Goal: Task Accomplishment & Management: Complete application form

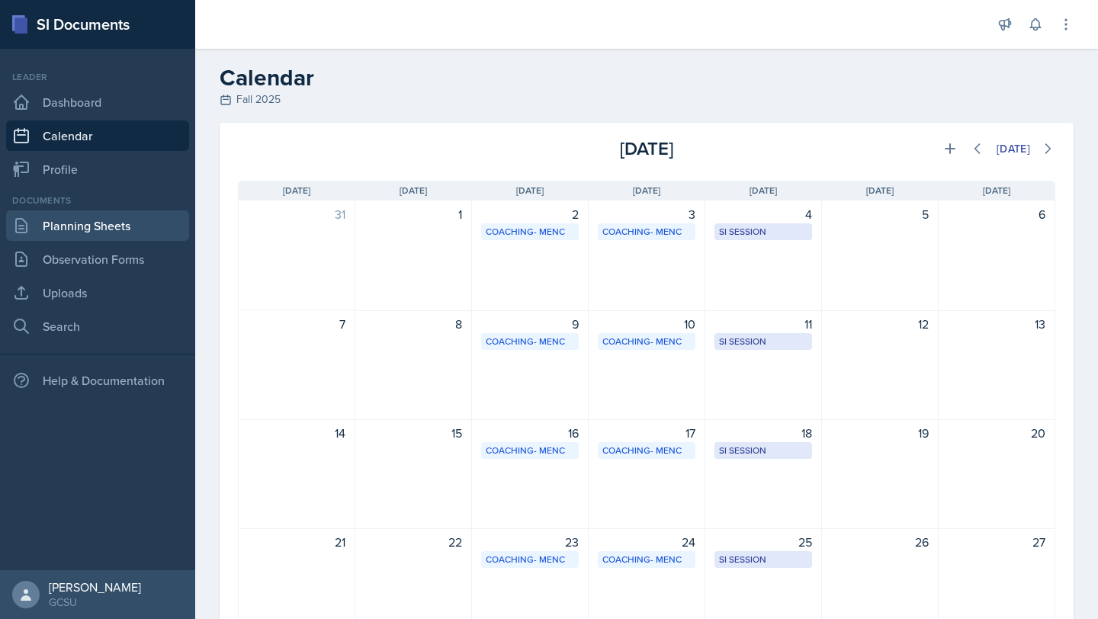
click at [53, 216] on link "Planning Sheets" at bounding box center [97, 225] width 183 height 30
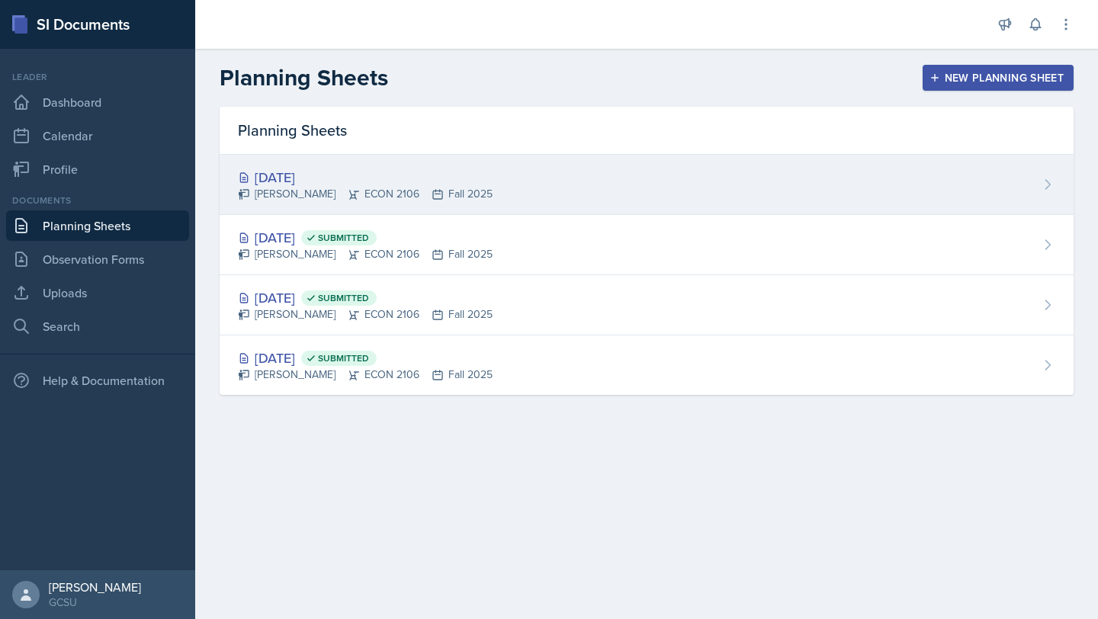
click at [487, 179] on div "[DATE] [PERSON_NAME] ECON 2106 Fall 2025" at bounding box center [647, 185] width 854 height 60
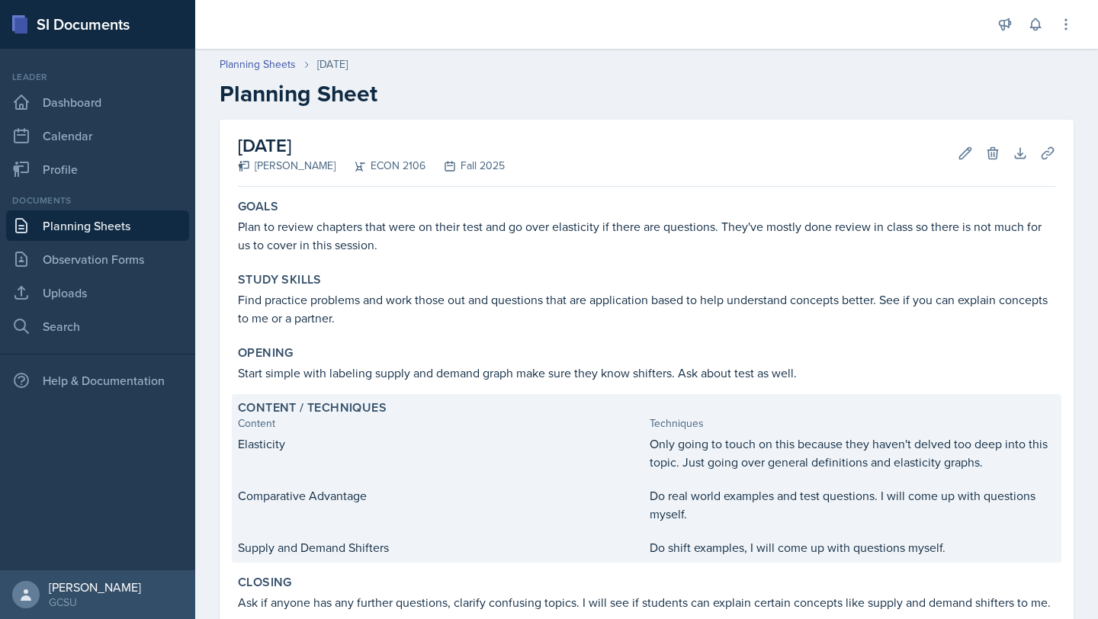
scroll to position [192, 0]
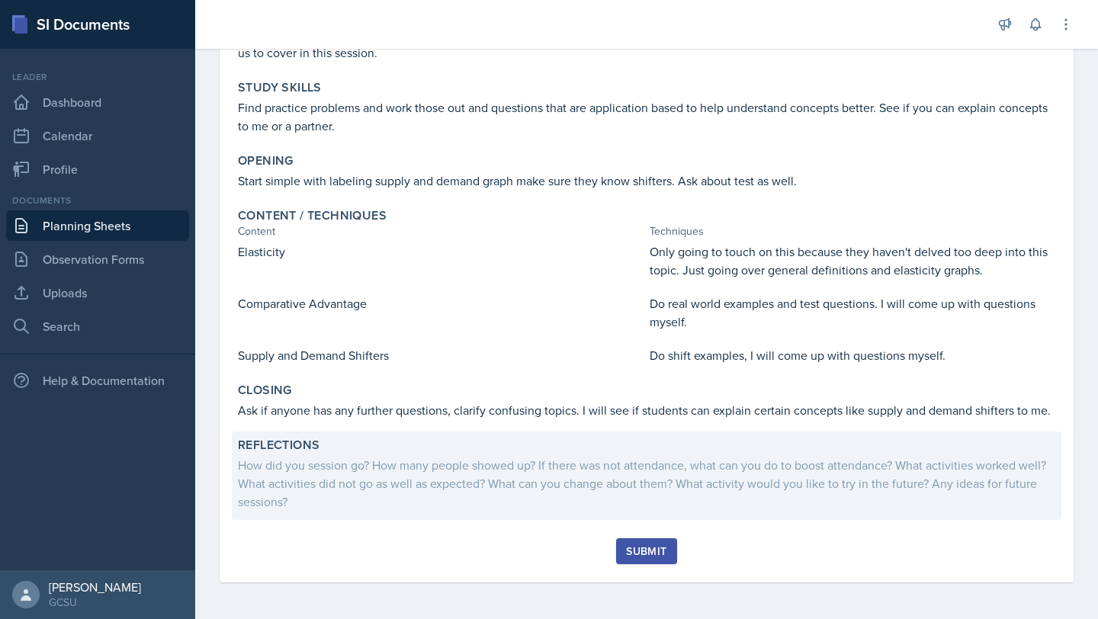
click at [480, 451] on div "Reflections" at bounding box center [646, 445] width 817 height 15
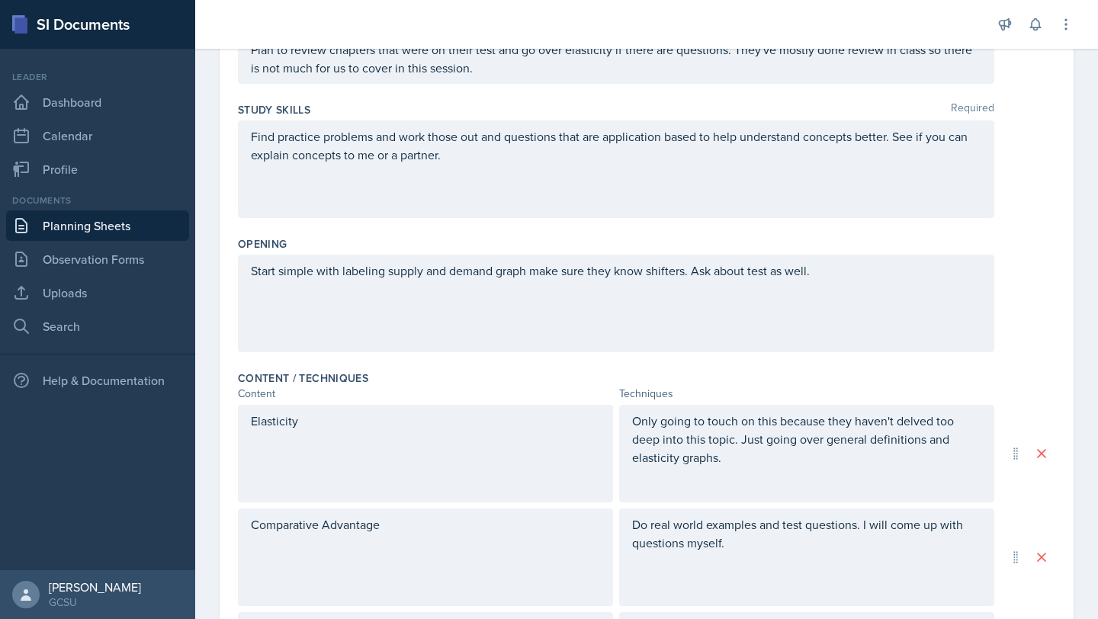
scroll to position [641, 0]
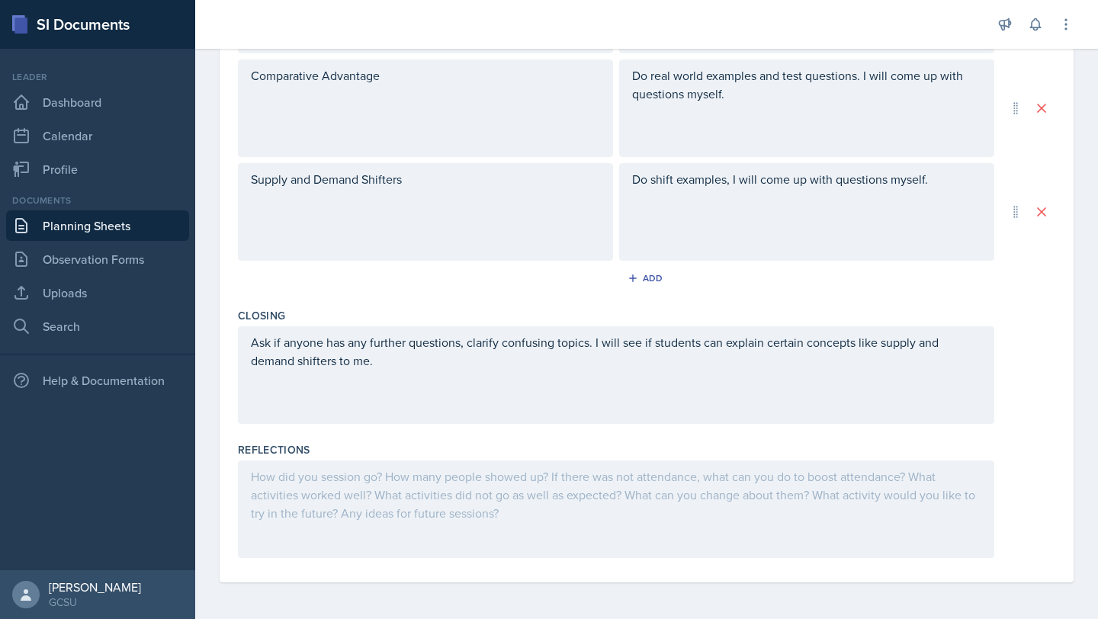
click at [303, 471] on div at bounding box center [616, 509] width 756 height 98
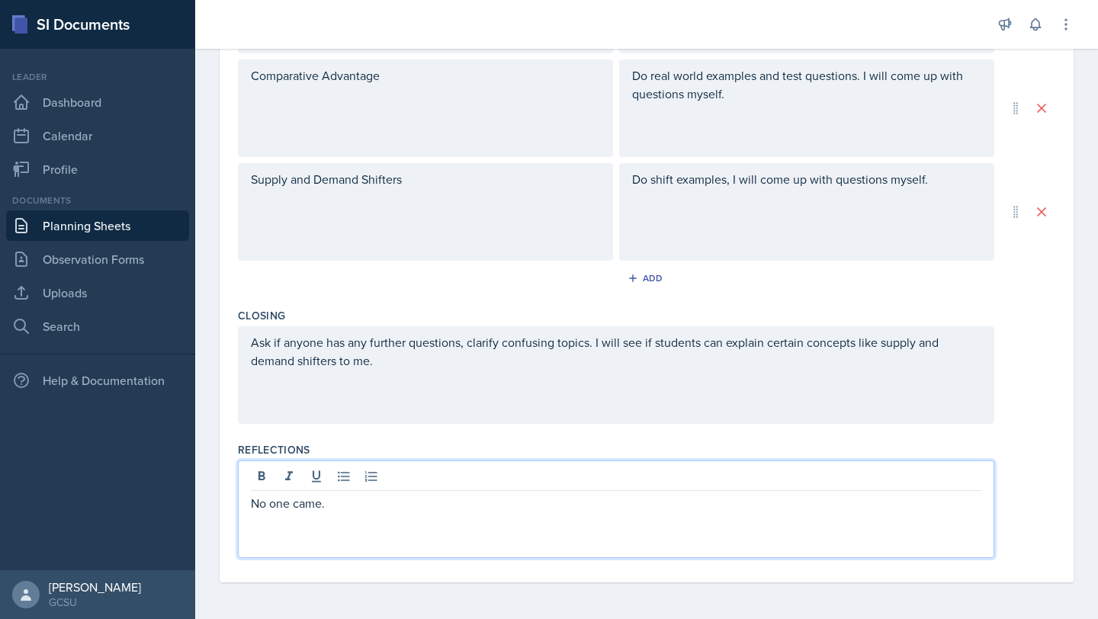
scroll to position [0, 0]
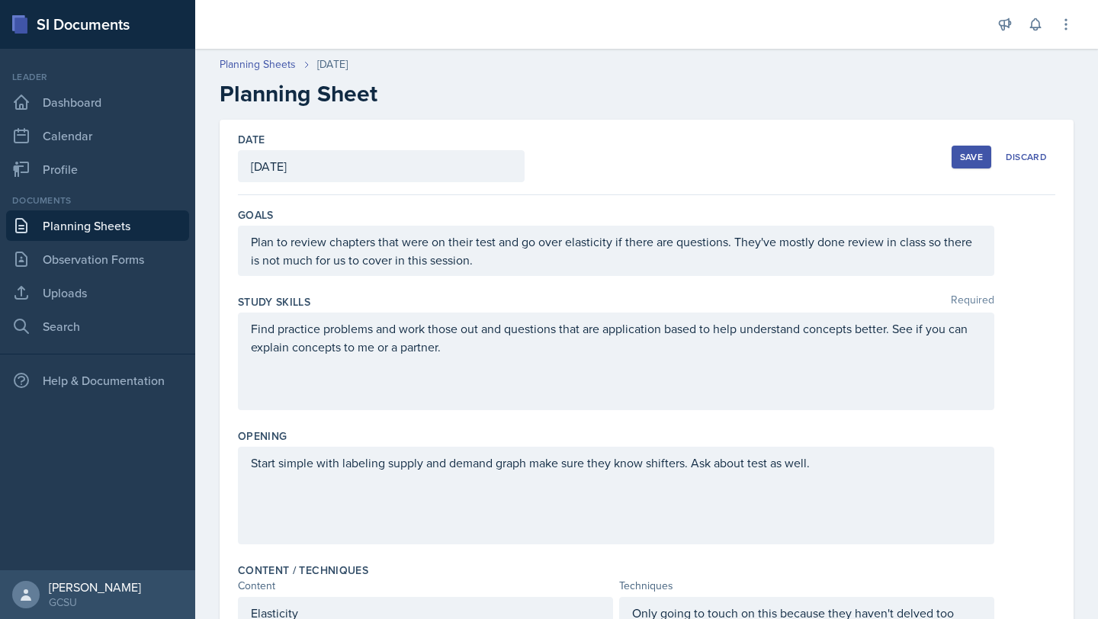
click at [967, 162] on div "Save" at bounding box center [971, 157] width 23 height 12
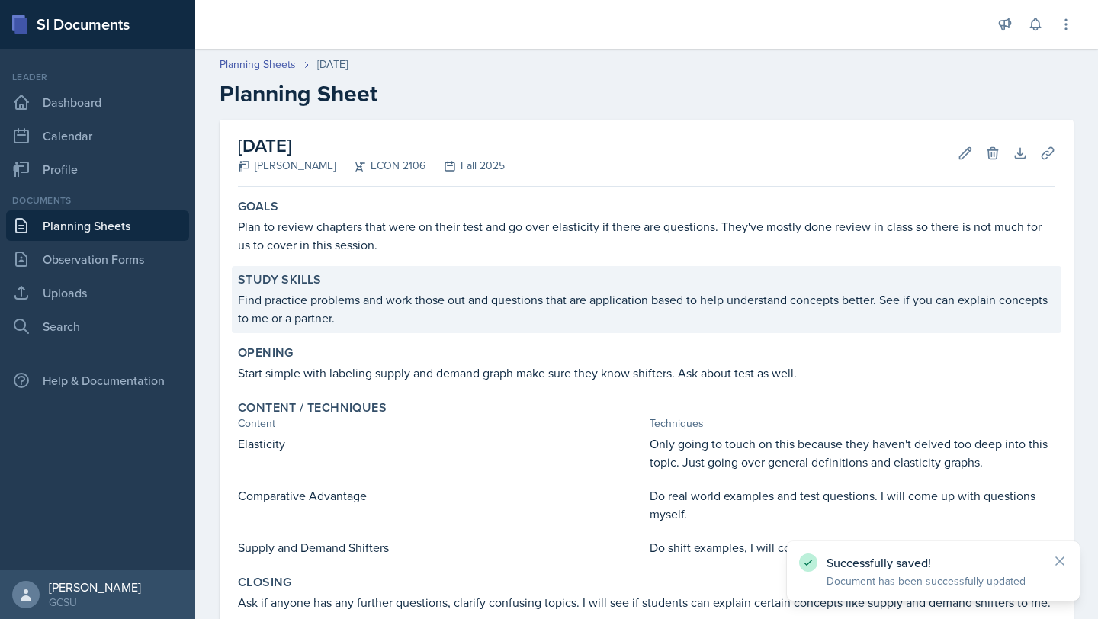
scroll to position [152, 0]
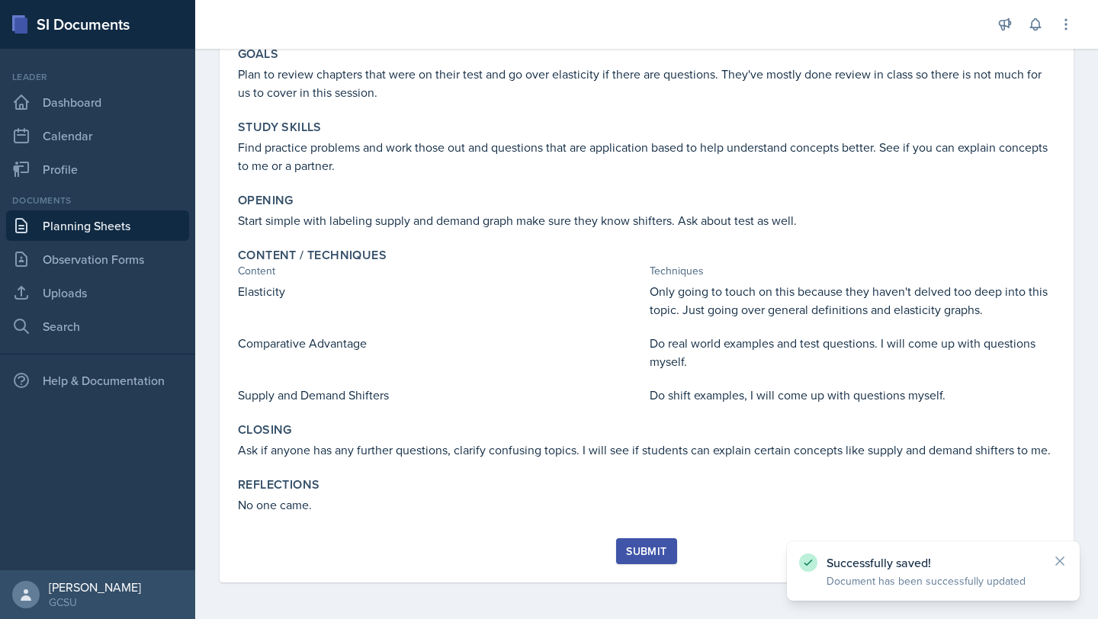
click at [652, 546] on div "Submit" at bounding box center [646, 551] width 40 height 12
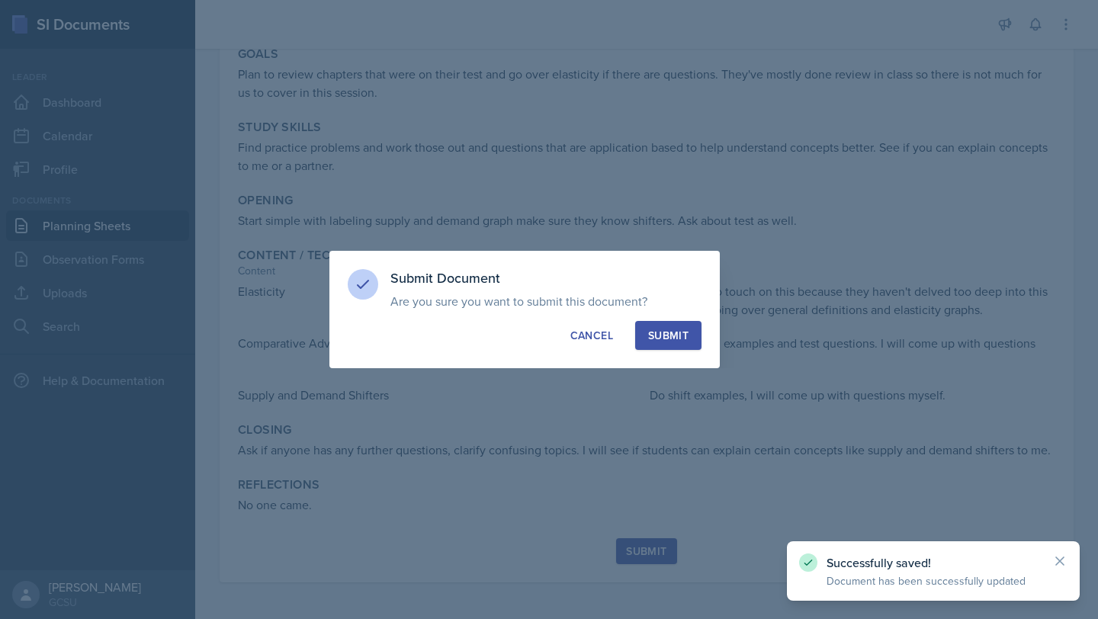
click at [672, 329] on div "Submit" at bounding box center [668, 335] width 40 height 15
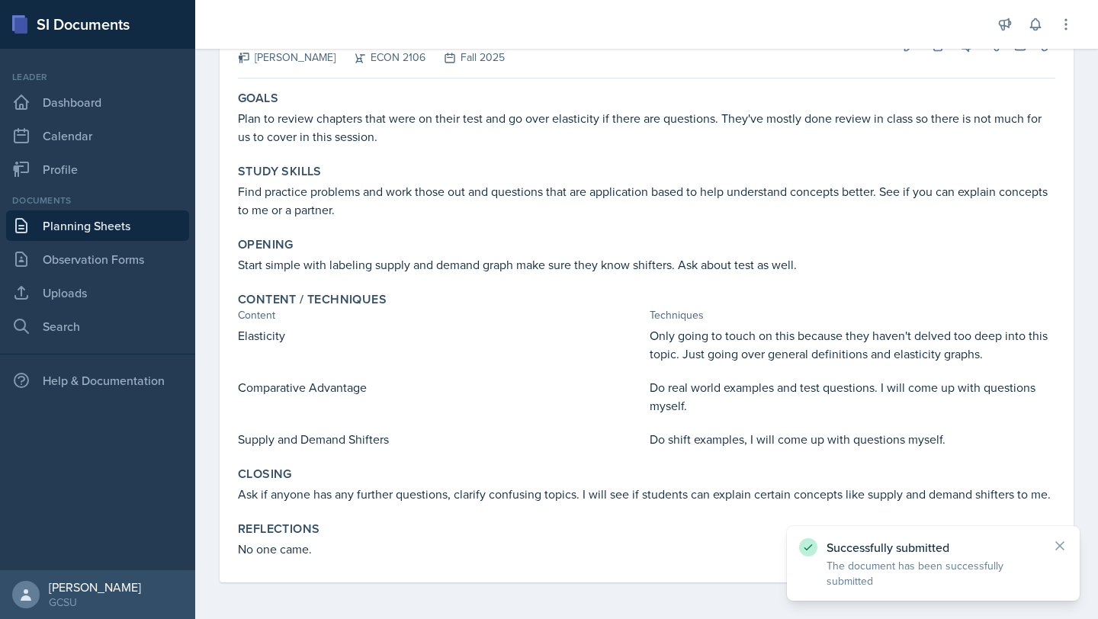
scroll to position [0, 0]
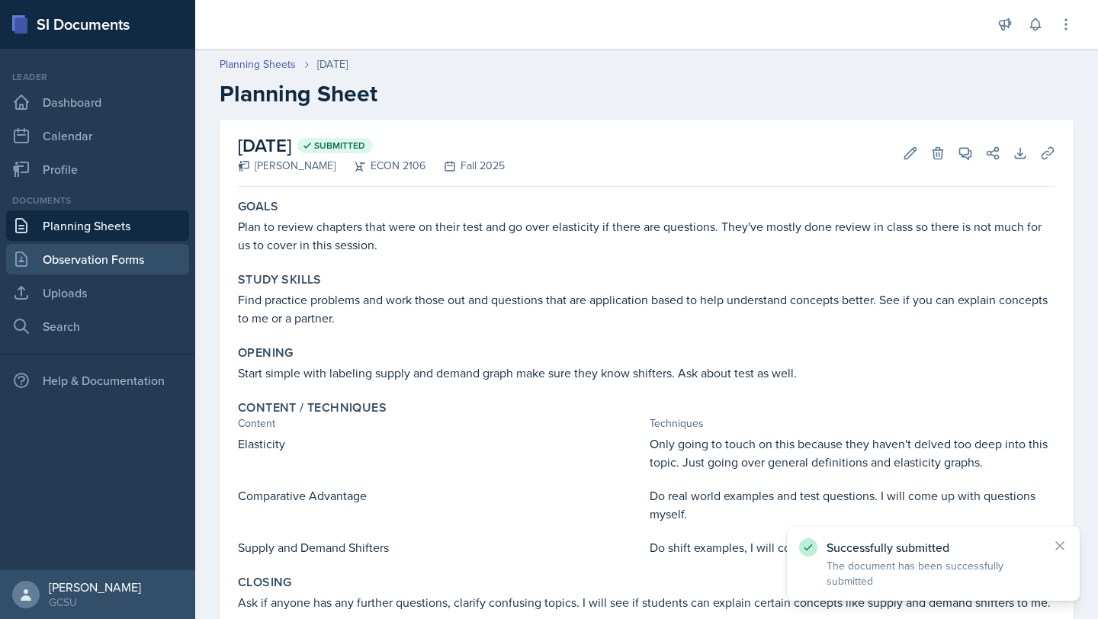
click at [108, 255] on link "Observation Forms" at bounding box center [97, 259] width 183 height 30
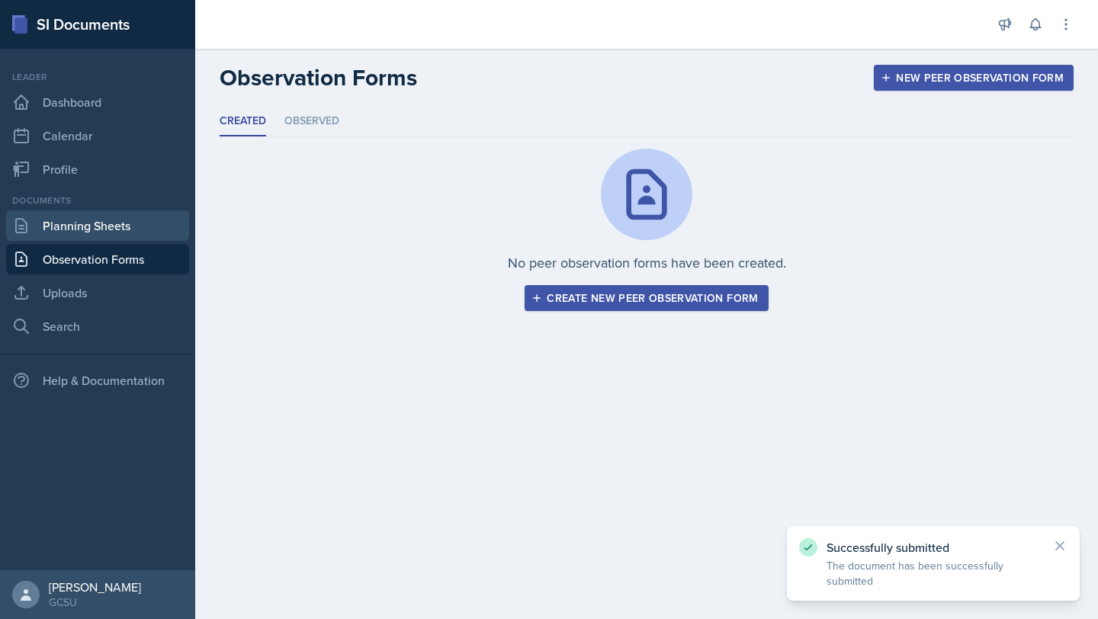
click at [96, 219] on link "Planning Sheets" at bounding box center [97, 225] width 183 height 30
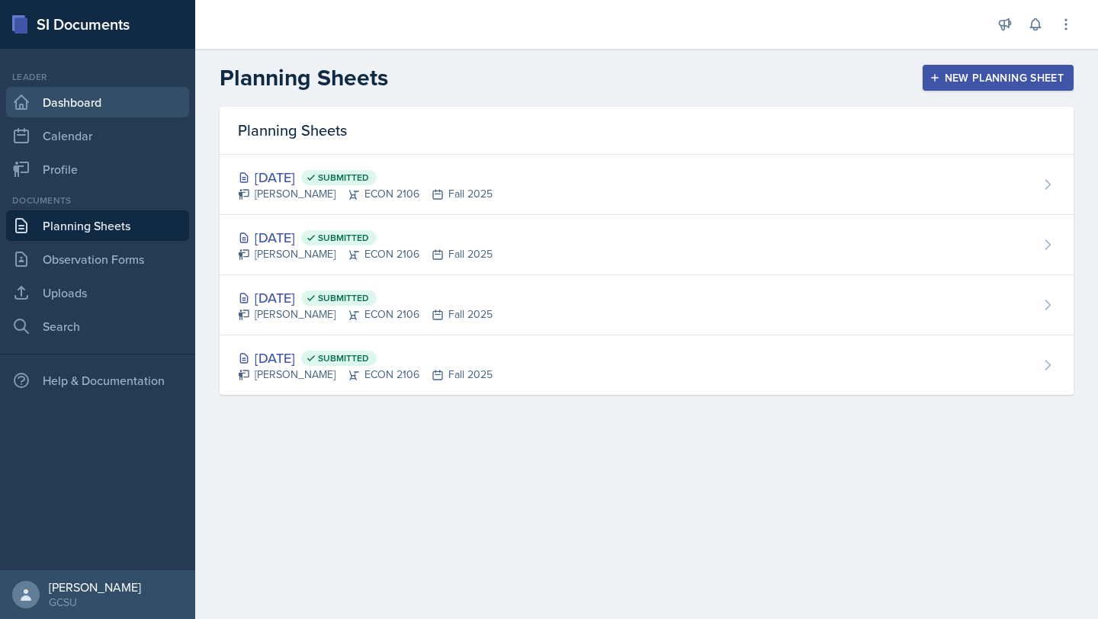
click at [72, 96] on link "Dashboard" at bounding box center [97, 102] width 183 height 30
